Goal: Information Seeking & Learning: Learn about a topic

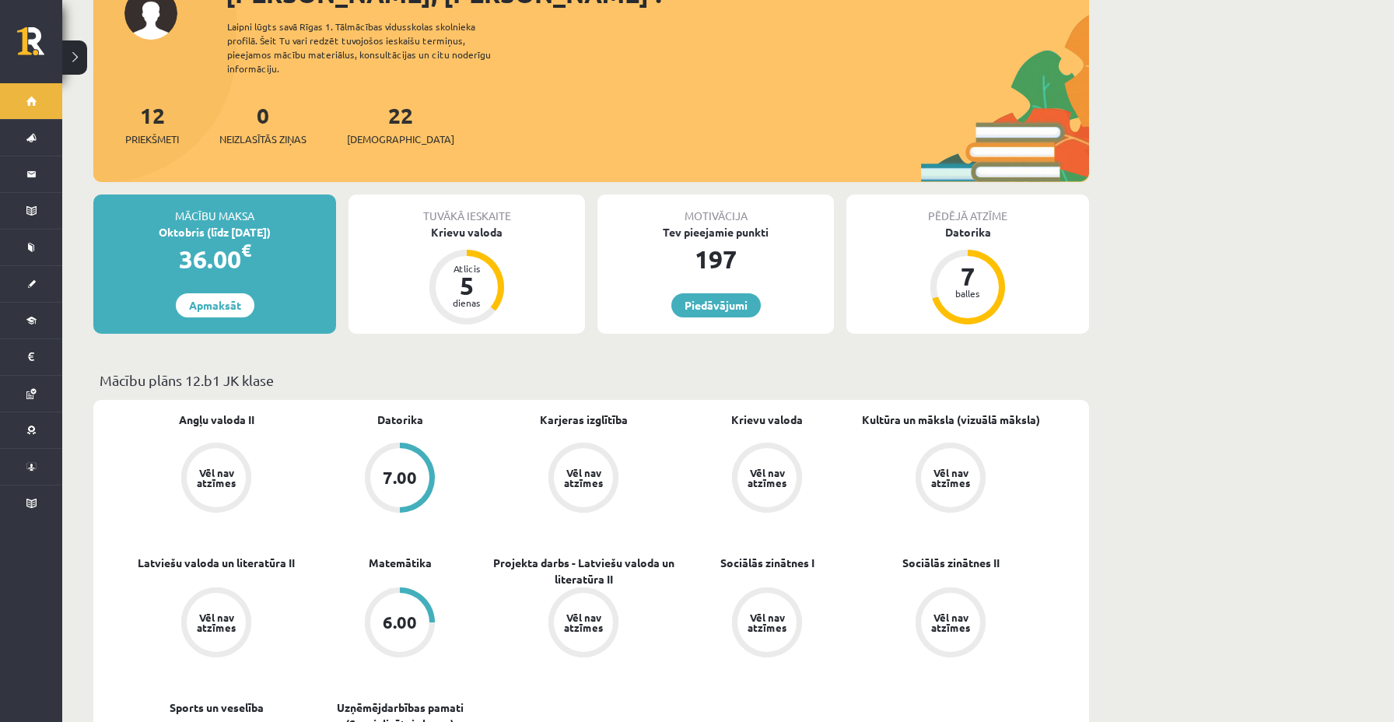
scroll to position [128, 0]
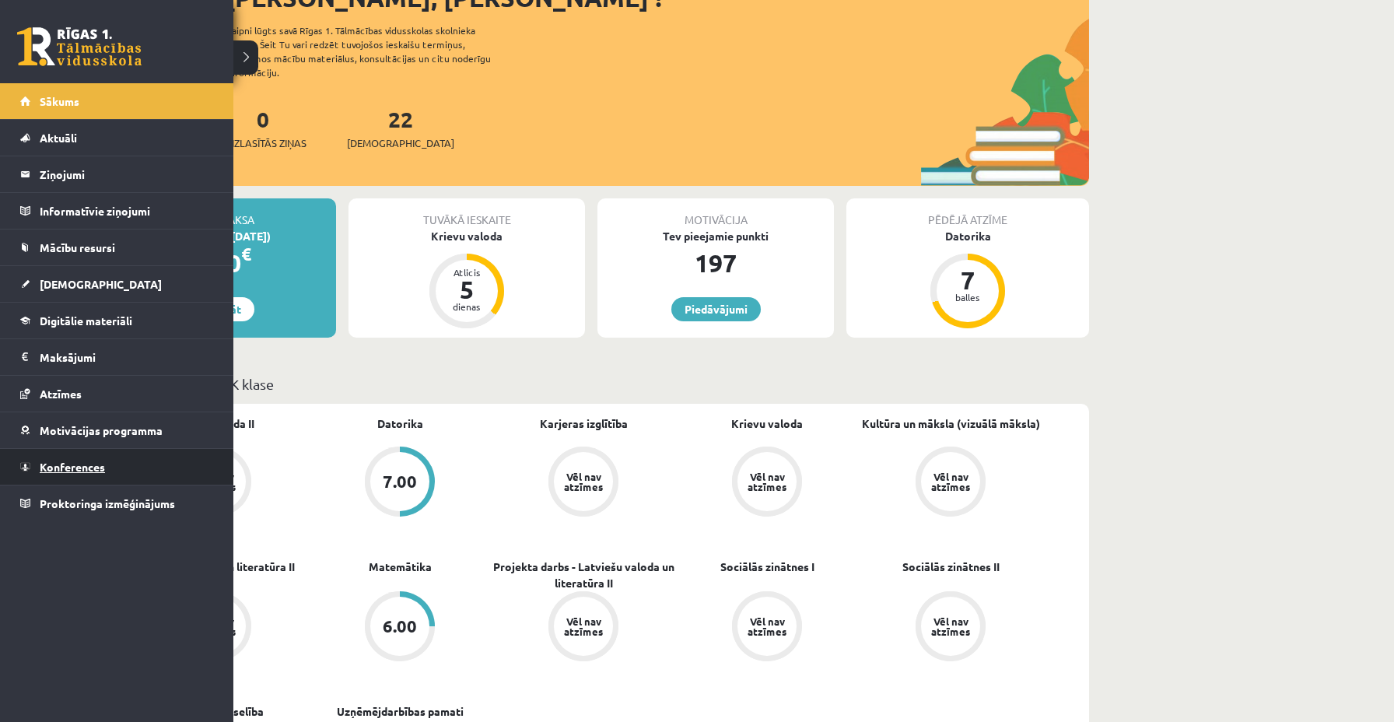
click at [61, 475] on link "Konferences" at bounding box center [117, 467] width 194 height 36
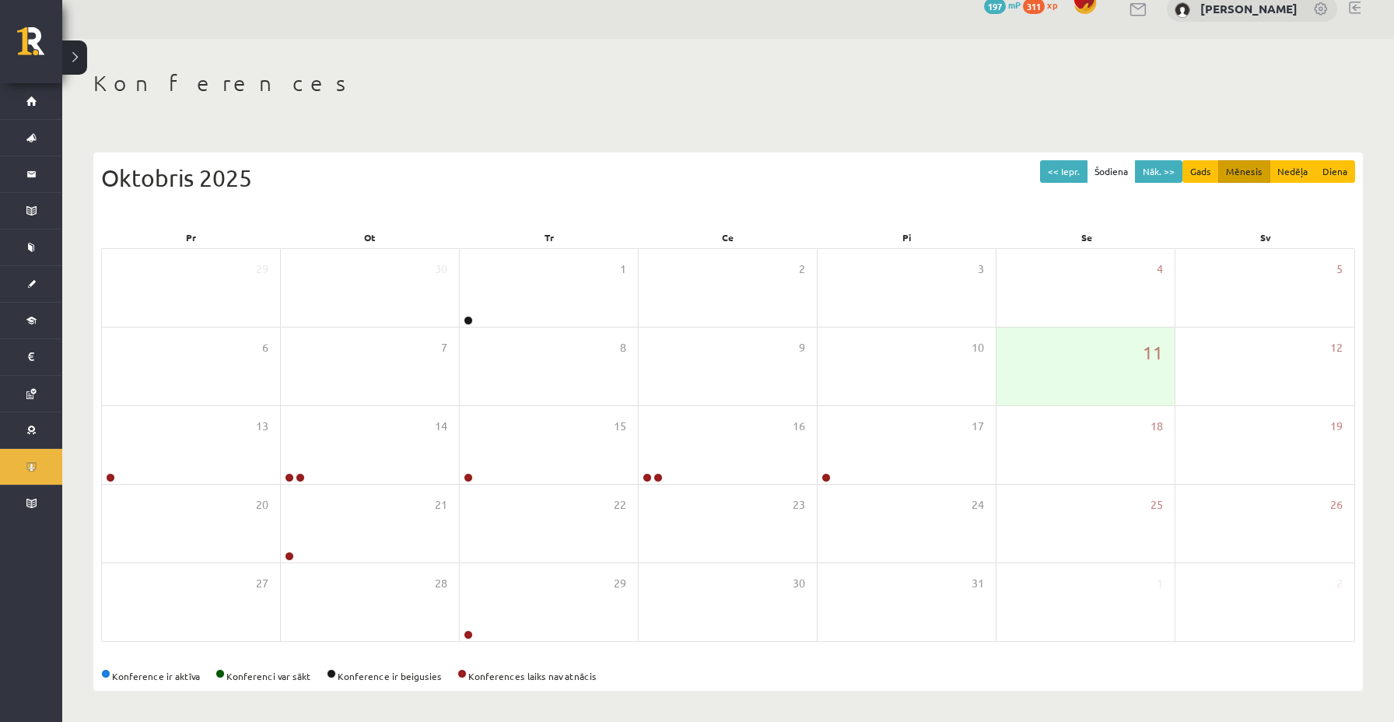
scroll to position [21, 0]
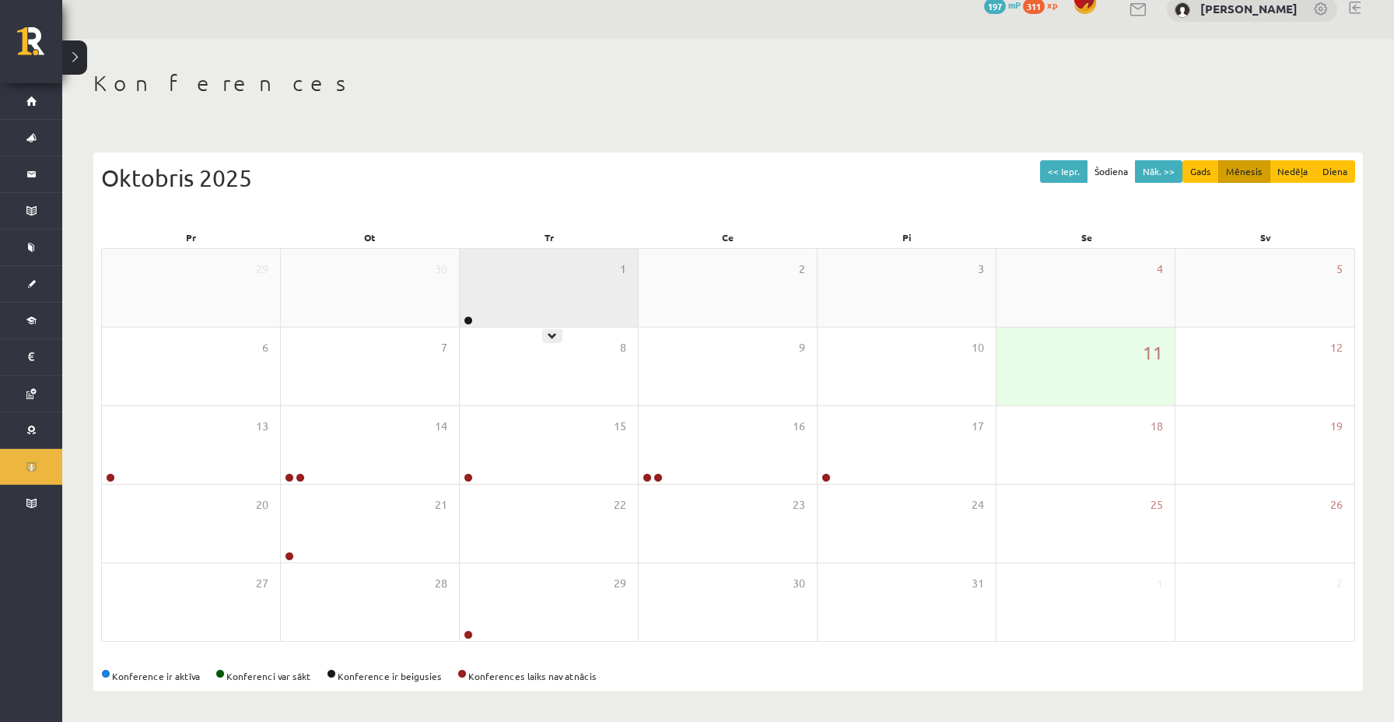
click at [543, 303] on div "1" at bounding box center [549, 288] width 178 height 78
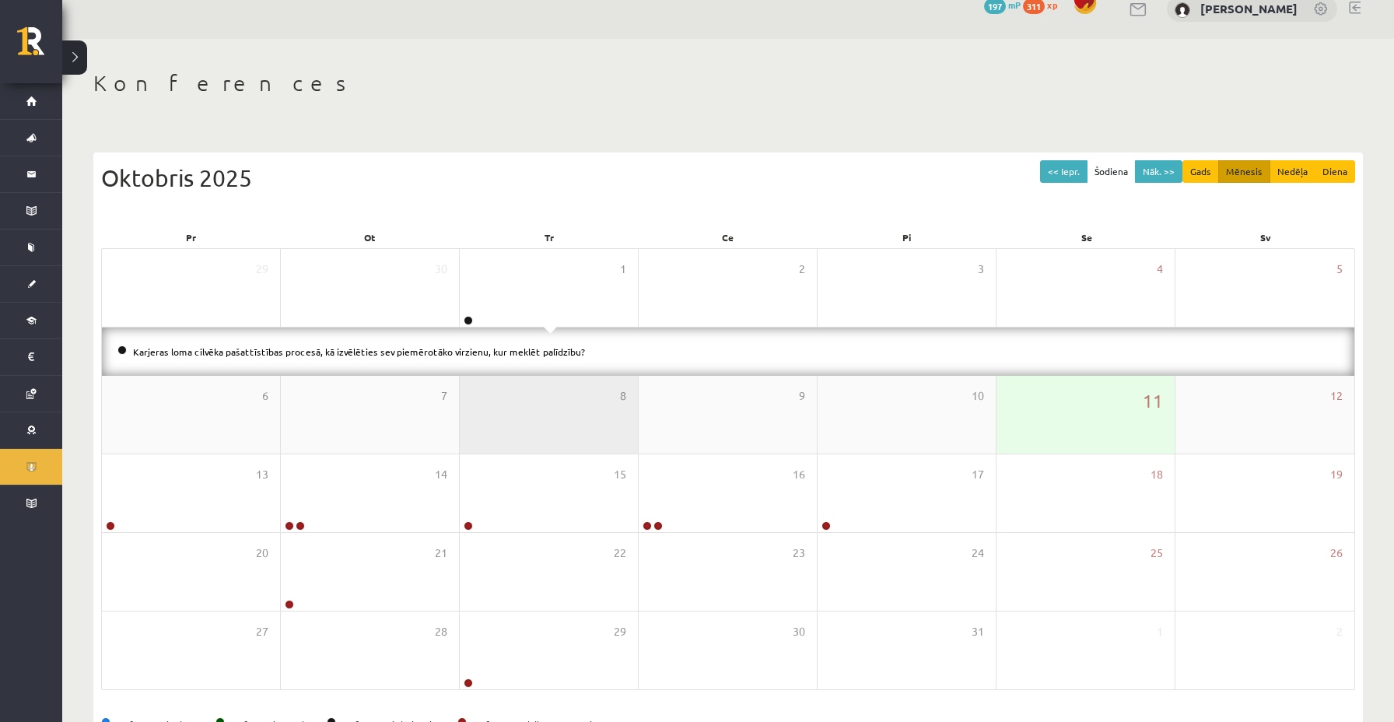
click at [496, 416] on div "8" at bounding box center [549, 415] width 178 height 78
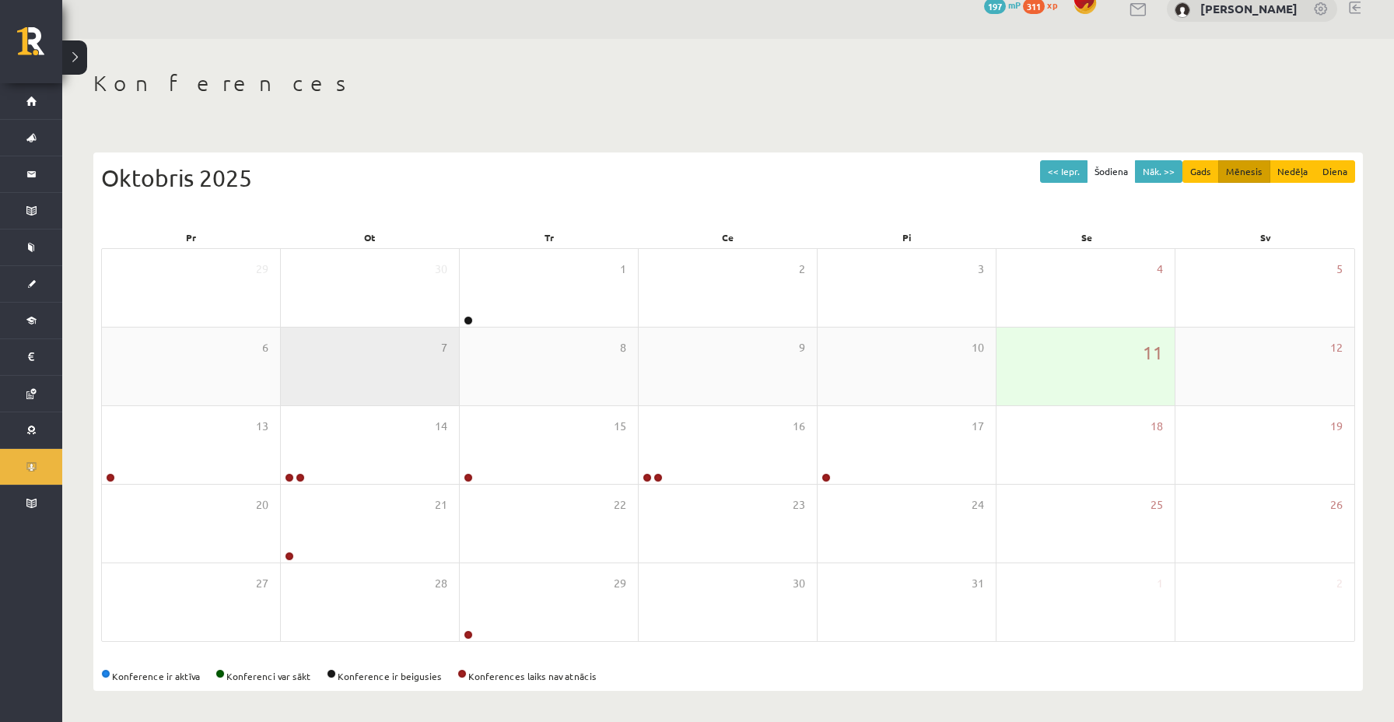
click at [399, 376] on div "7" at bounding box center [370, 367] width 178 height 78
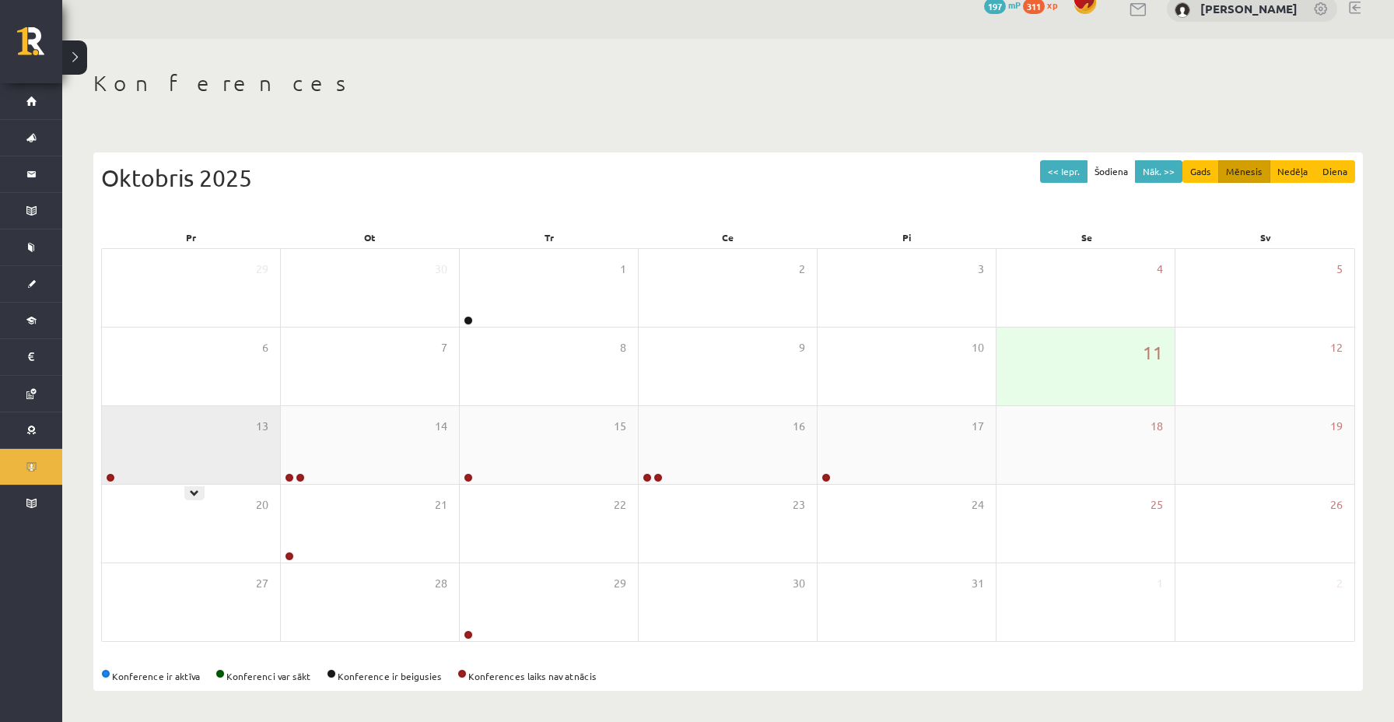
click at [263, 458] on div "13" at bounding box center [191, 445] width 178 height 78
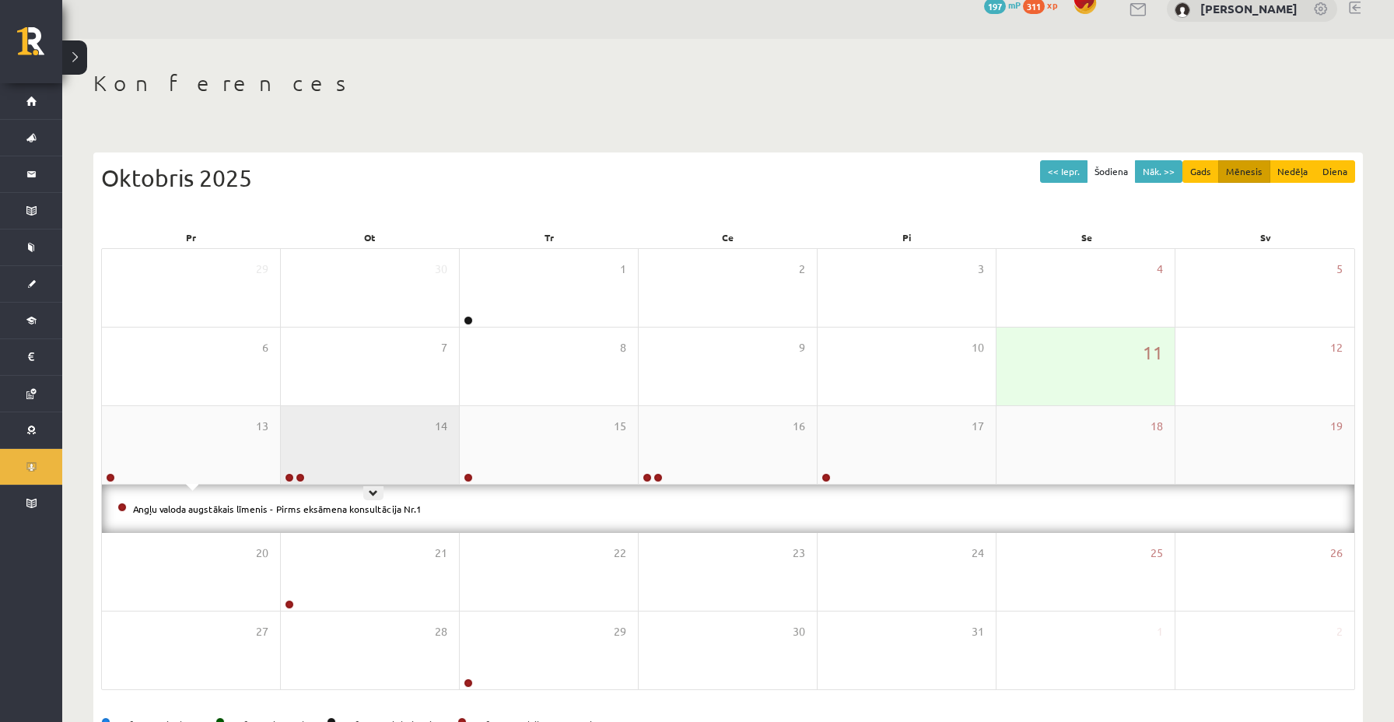
click at [342, 469] on div "14" at bounding box center [370, 445] width 178 height 78
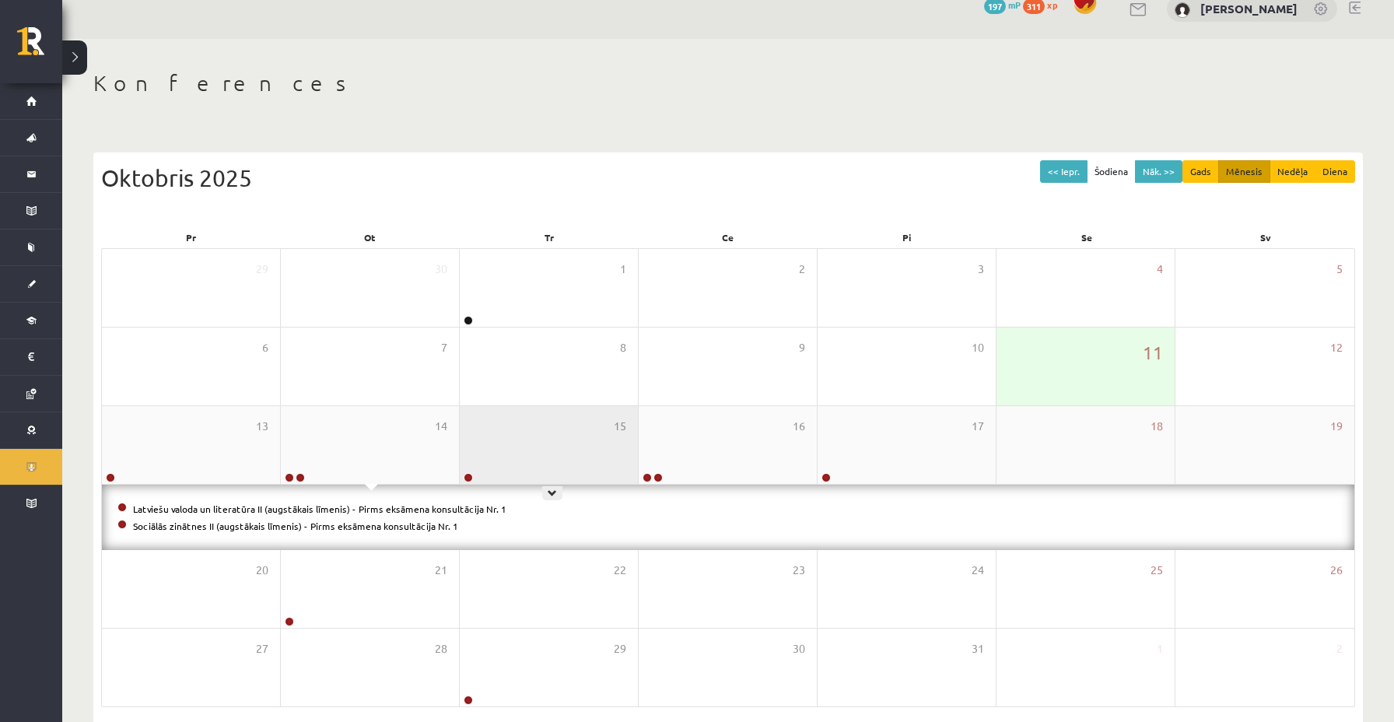
click at [584, 468] on div "15" at bounding box center [549, 445] width 178 height 78
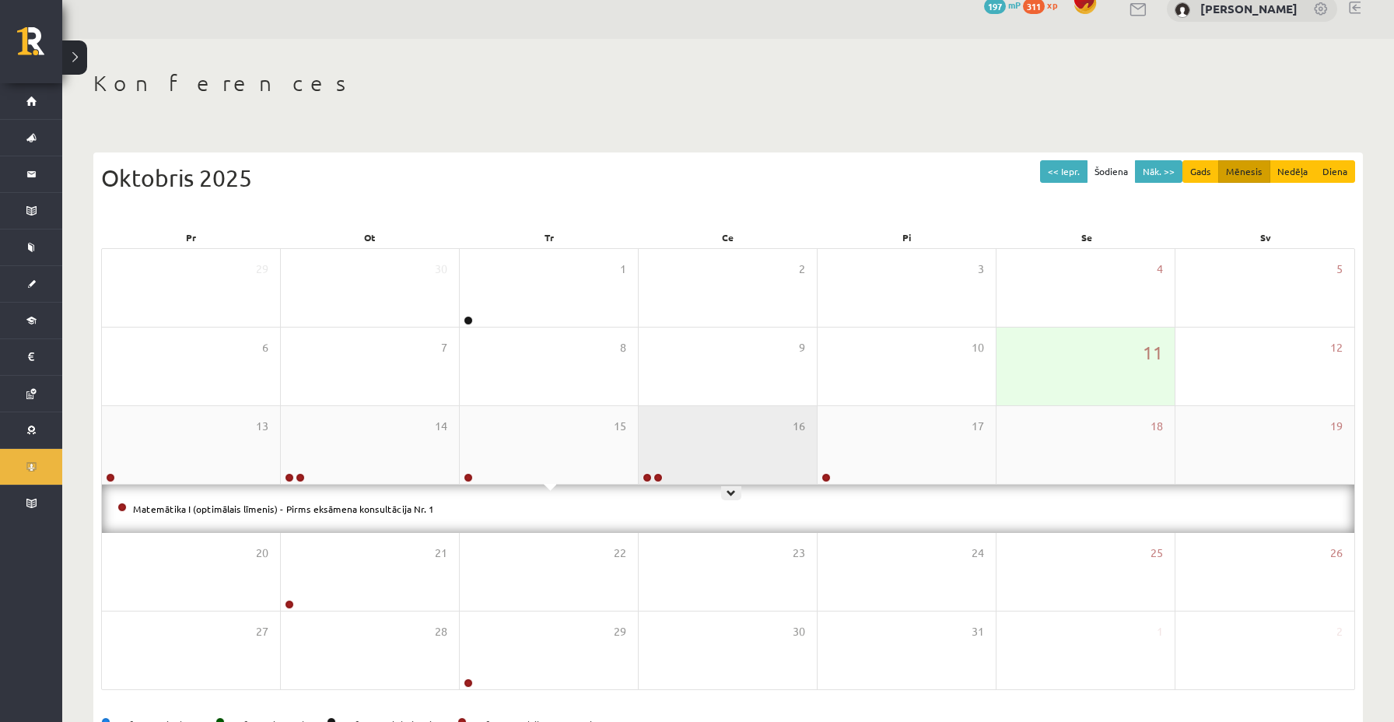
click at [717, 455] on div "16" at bounding box center [728, 445] width 178 height 78
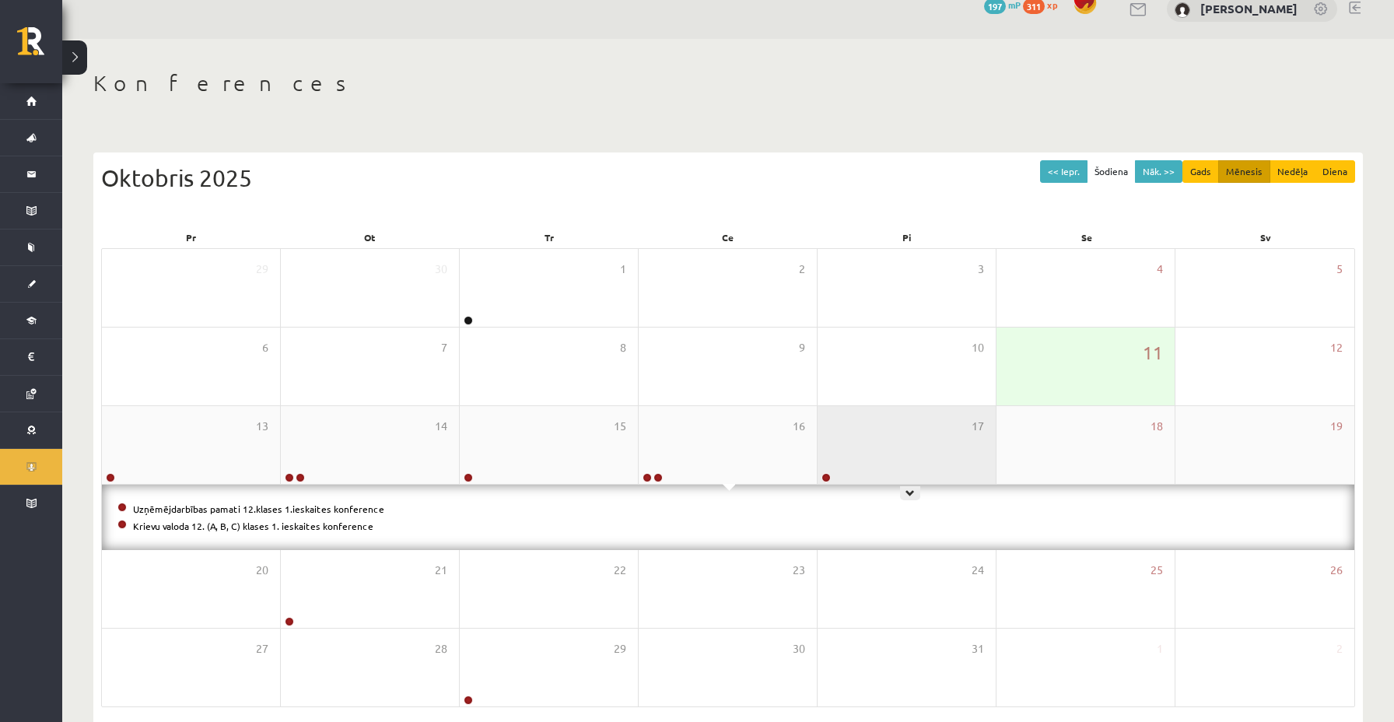
click at [859, 459] on div "17" at bounding box center [907, 445] width 178 height 78
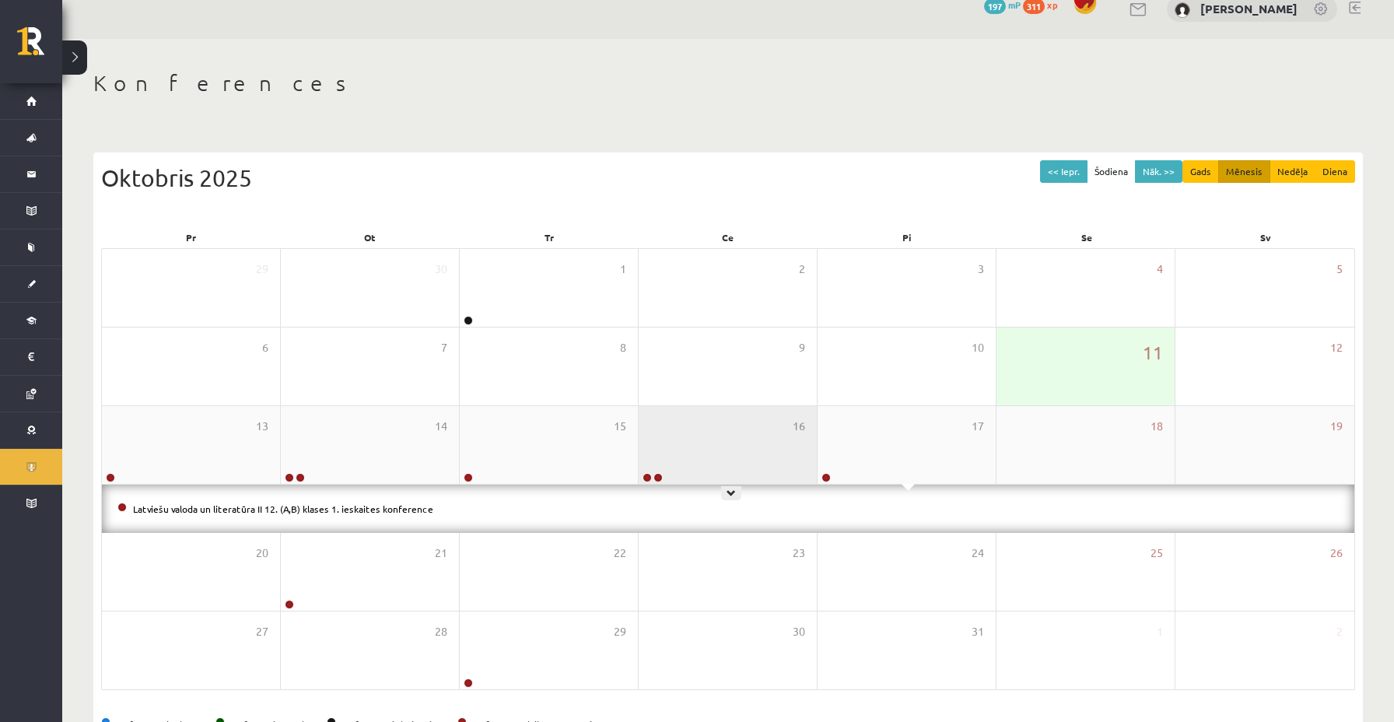
click at [703, 460] on div "16" at bounding box center [728, 445] width 178 height 78
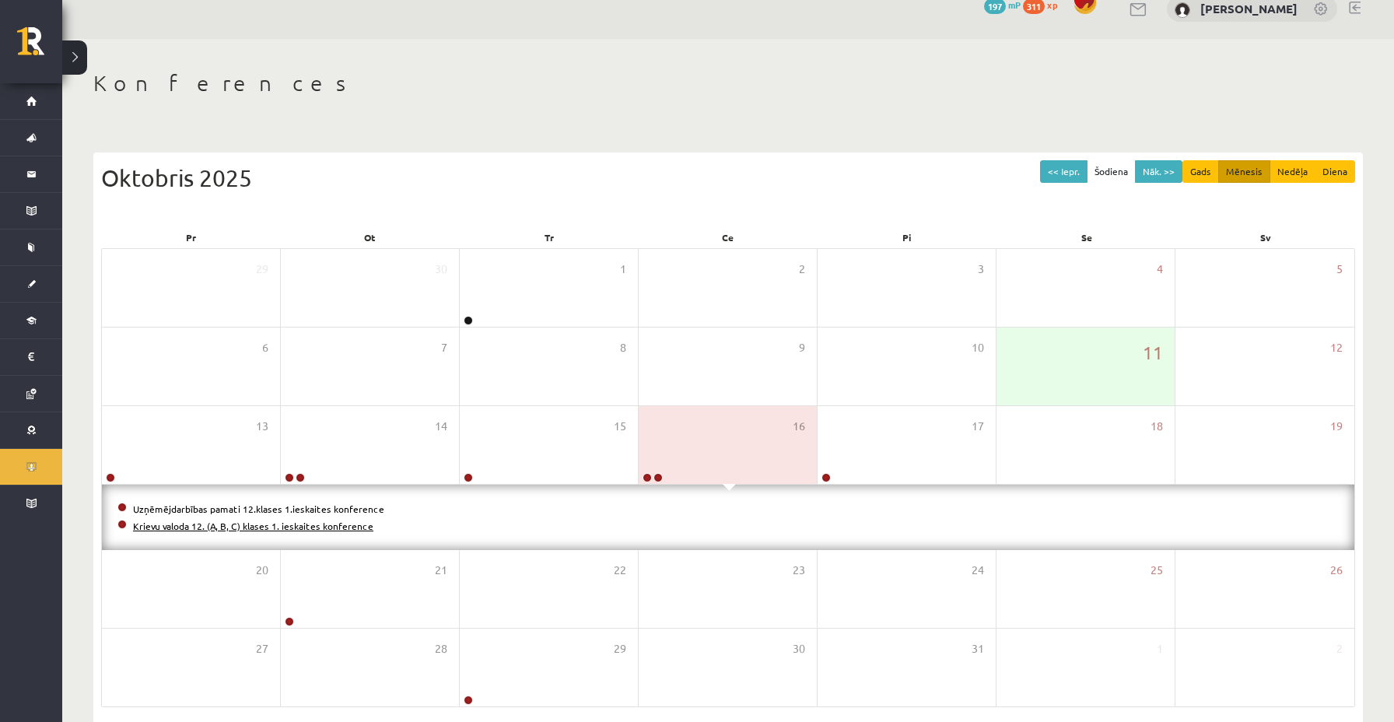
click at [341, 529] on link "Krievu valoda 12. (A, B, C) klases 1. ieskaites konference" at bounding box center [253, 526] width 240 height 12
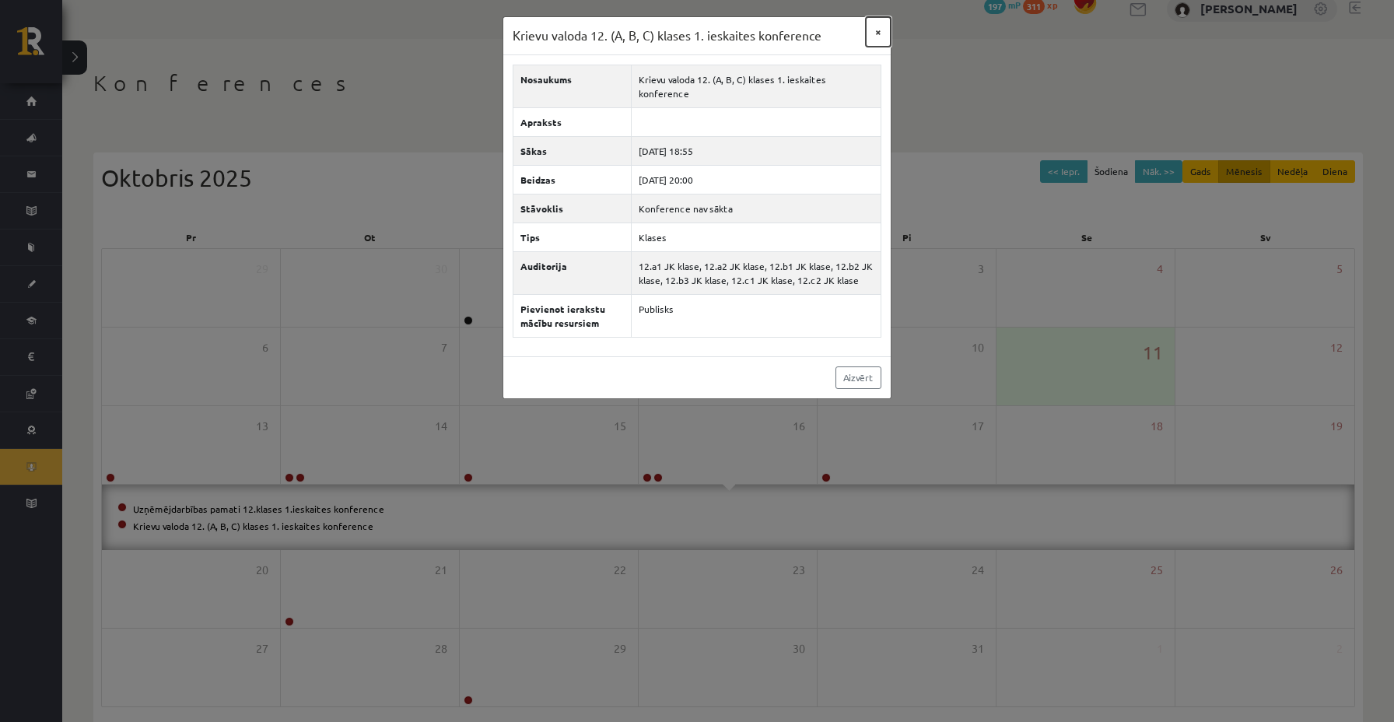
click at [877, 27] on button "×" at bounding box center [878, 32] width 25 height 30
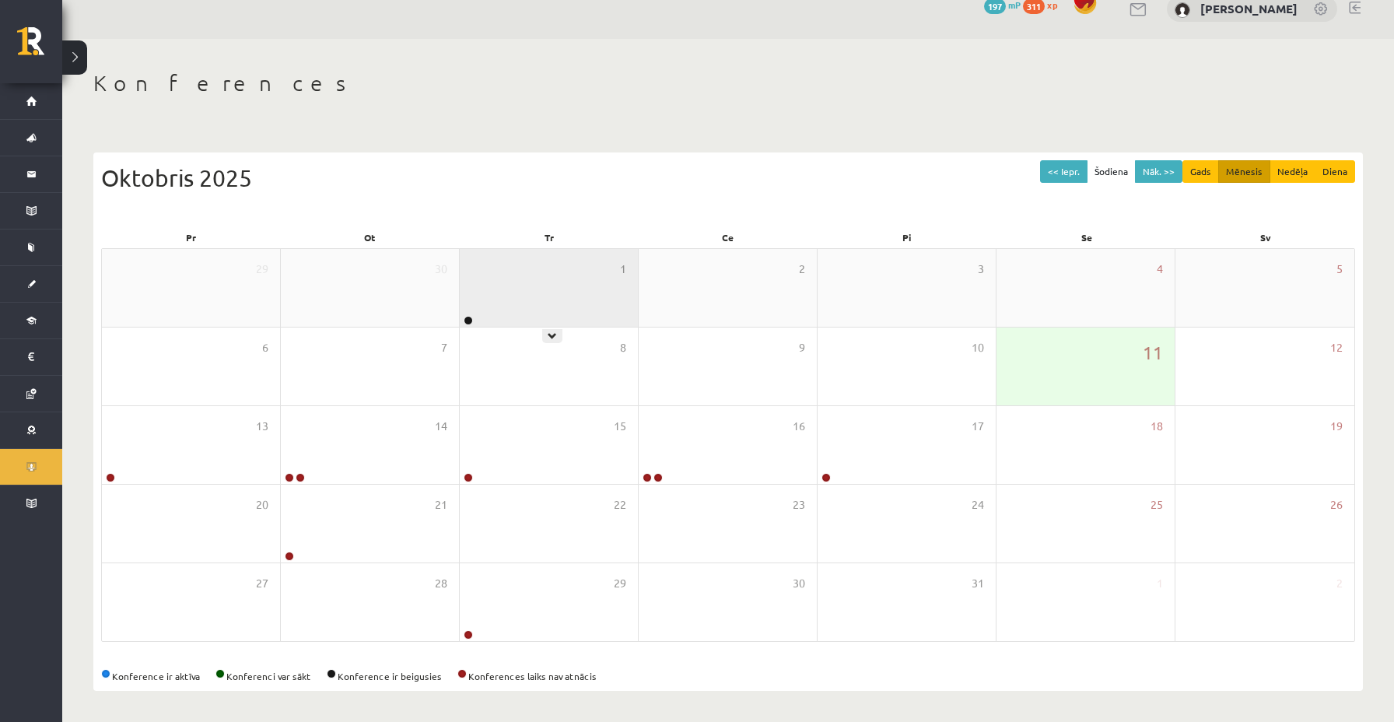
click at [511, 318] on div "1" at bounding box center [549, 288] width 178 height 78
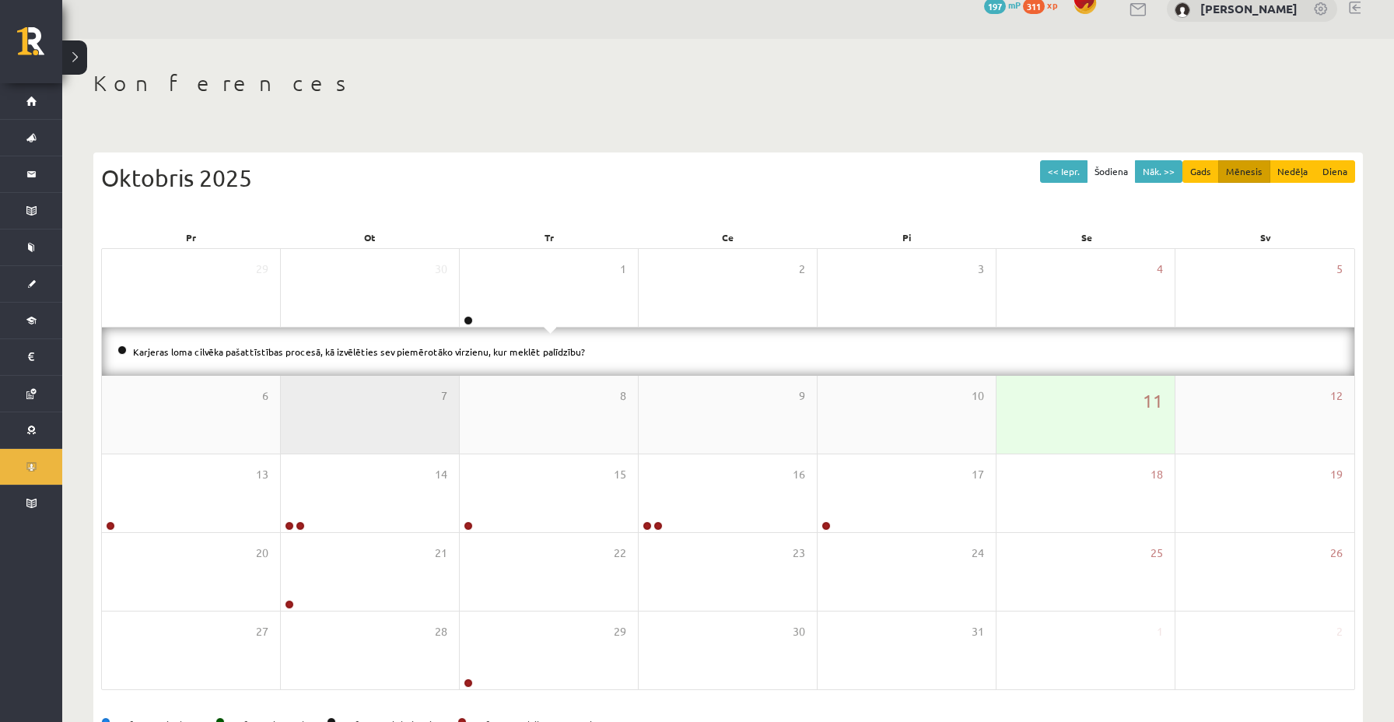
scroll to position [0, 0]
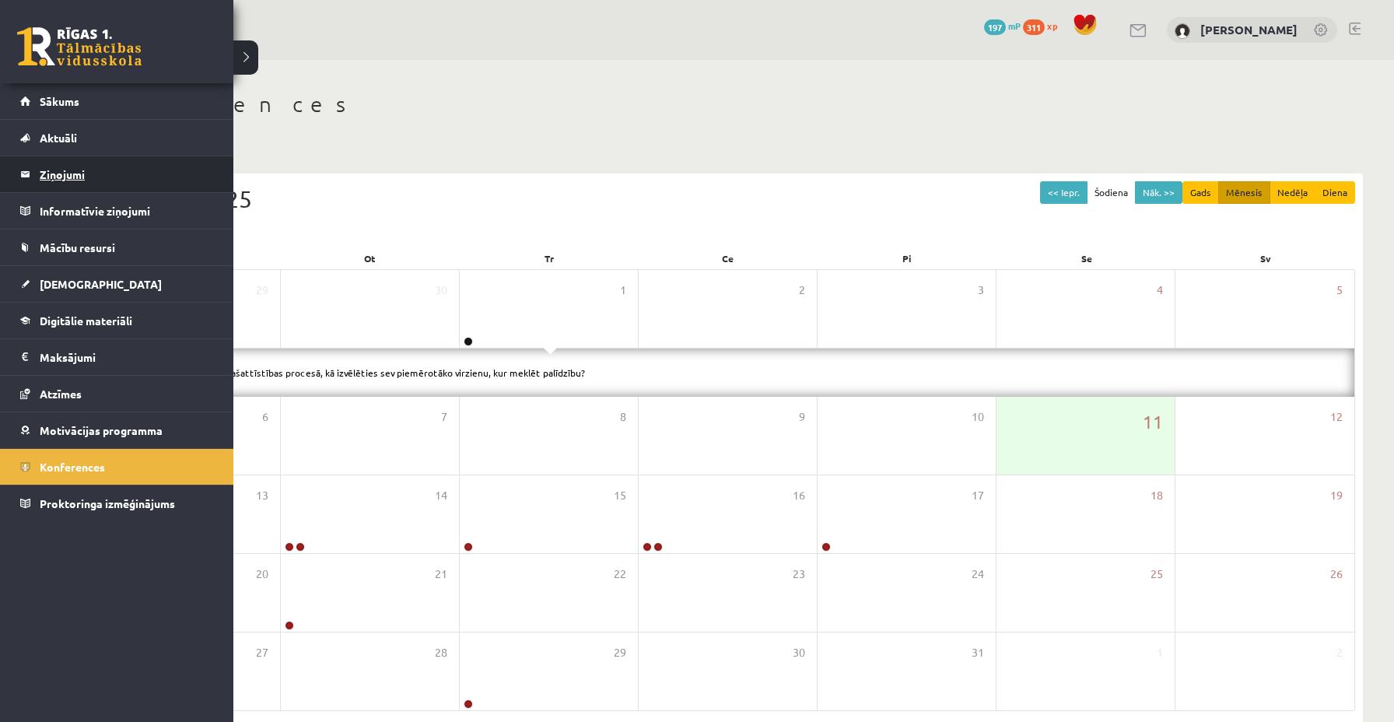
click at [56, 166] on legend "Ziņojumi 0" at bounding box center [127, 174] width 174 height 36
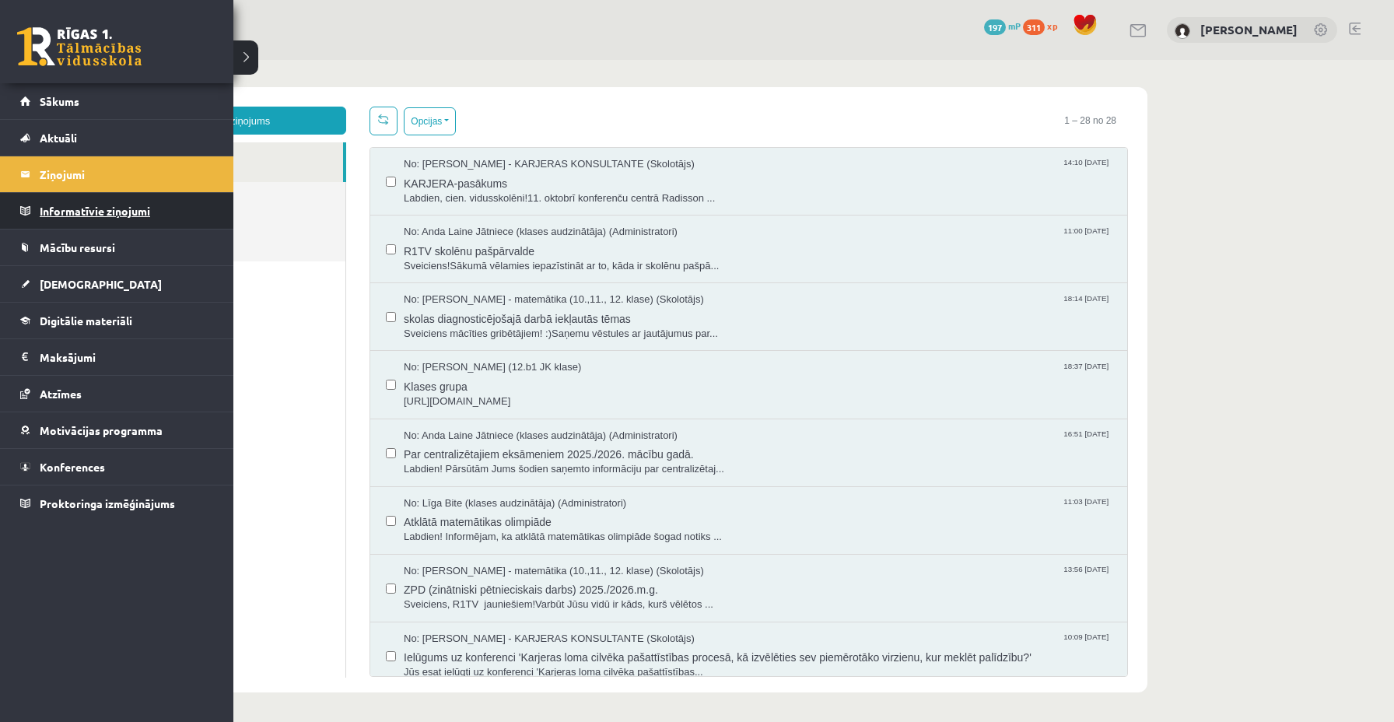
click at [49, 216] on legend "Informatīvie ziņojumi 0" at bounding box center [127, 211] width 174 height 36
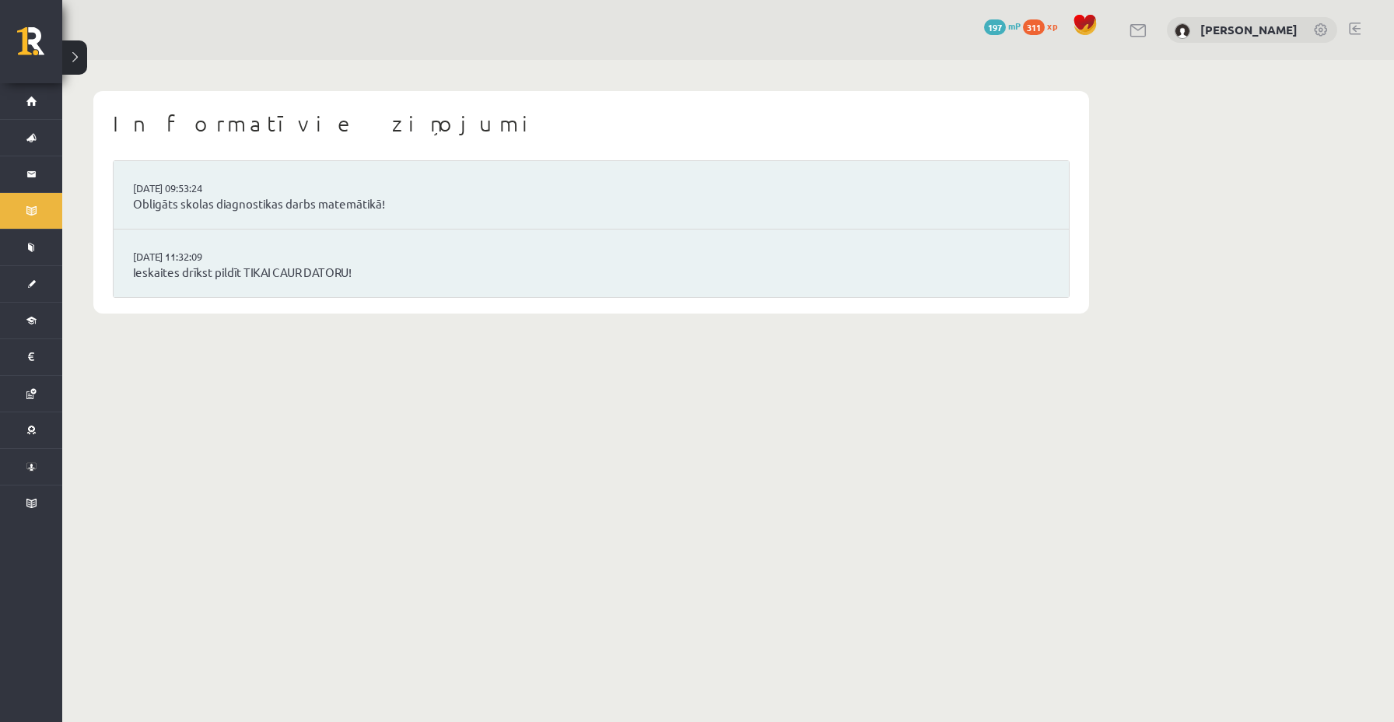
click at [404, 425] on body "0 Dāvanas 197 mP 311 xp [PERSON_NAME] Sākums Aktuāli Kā mācīties eSKOLĀ Kontakt…" at bounding box center [697, 361] width 1394 height 722
